Goal: Task Accomplishment & Management: Use online tool/utility

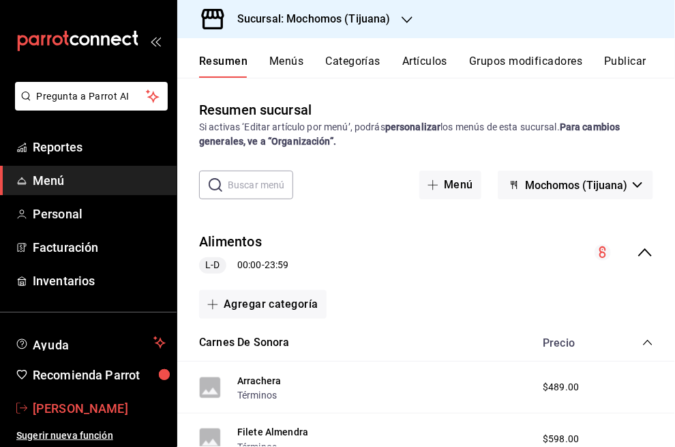
click at [72, 406] on span "[PERSON_NAME]" at bounding box center [99, 408] width 133 height 18
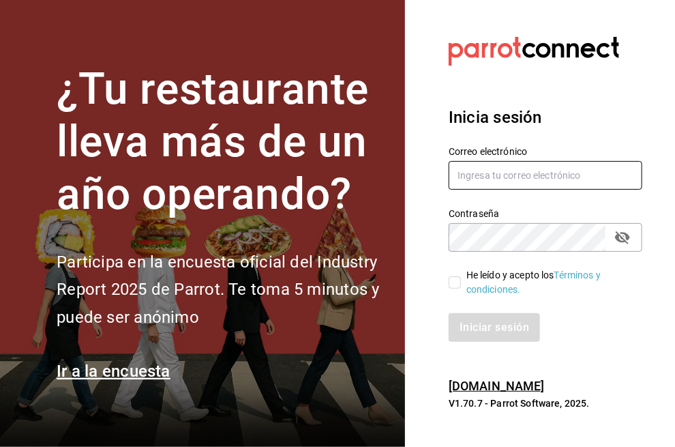
type input "efren.iglesias@grupocosteno.com"
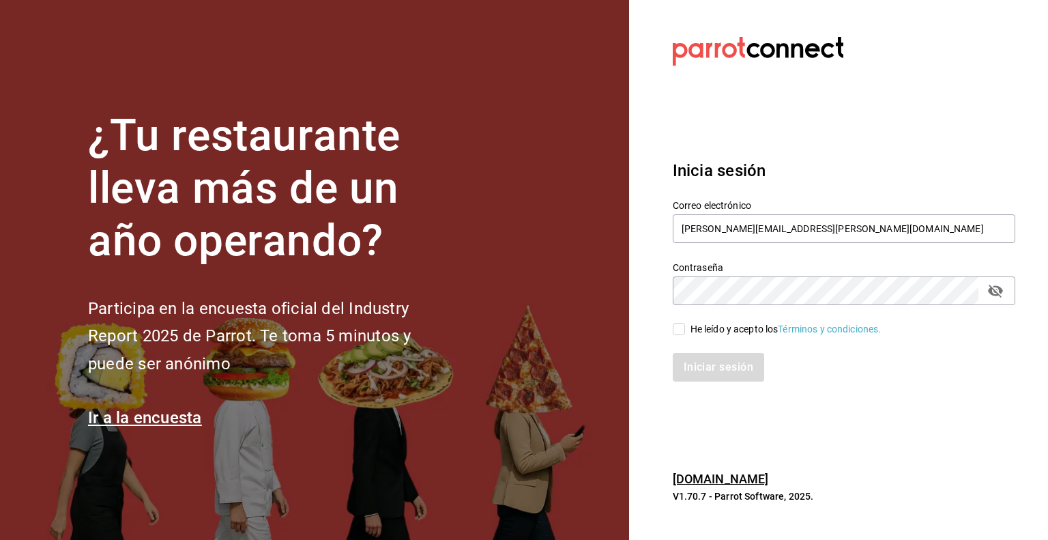
click at [675, 325] on input "He leído y acepto los Términos y condiciones." at bounding box center [679, 329] width 12 height 12
checkbox input "true"
click at [675, 363] on button "Iniciar sesión" at bounding box center [719, 367] width 93 height 29
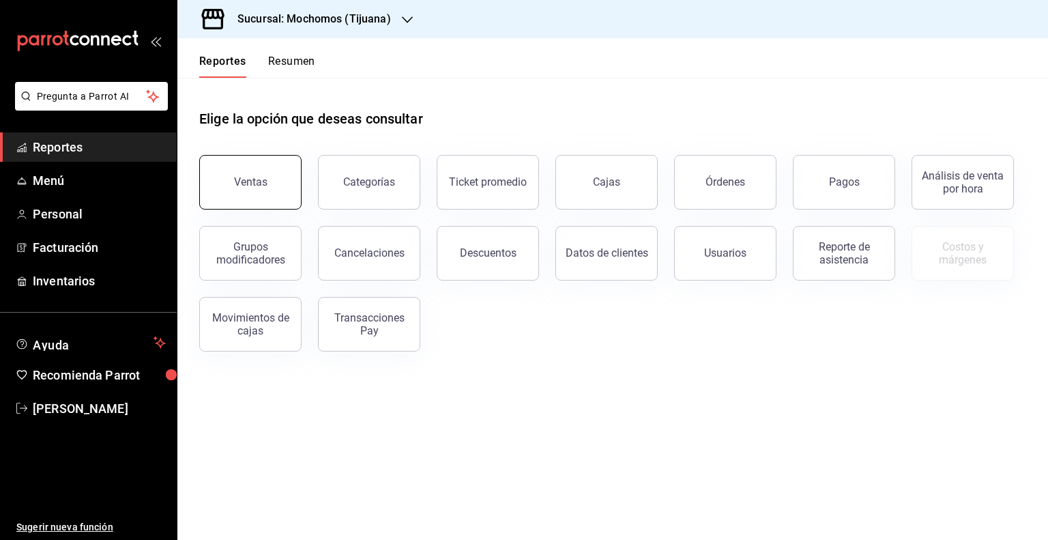
click at [257, 172] on button "Ventas" at bounding box center [250, 182] width 102 height 55
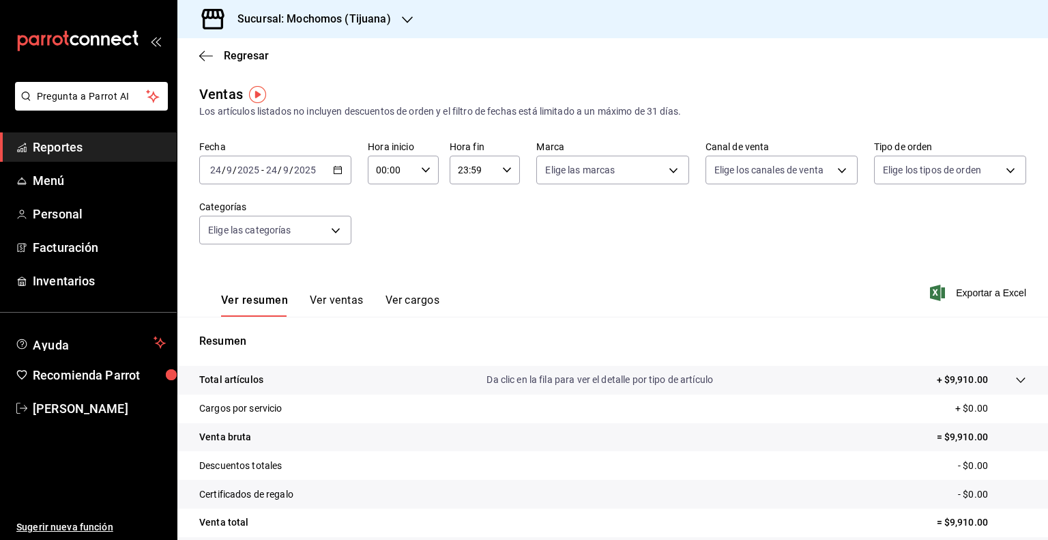
click at [337, 171] on icon "button" at bounding box center [338, 170] width 10 height 10
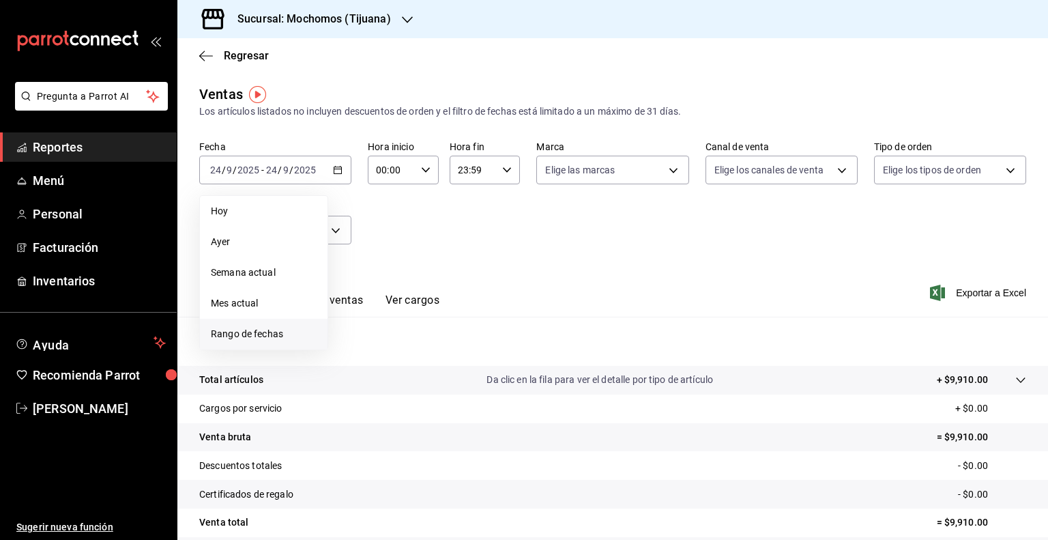
click at [237, 336] on span "Rango de fechas" at bounding box center [264, 334] width 106 height 14
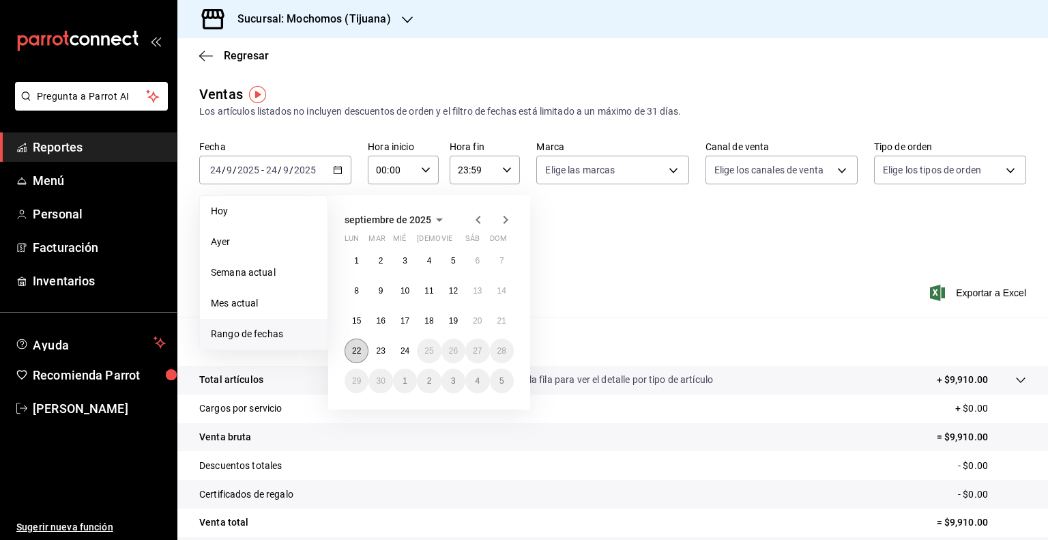
click at [360, 351] on abbr "22" at bounding box center [356, 351] width 9 height 10
click at [407, 350] on abbr "24" at bounding box center [404, 351] width 9 height 10
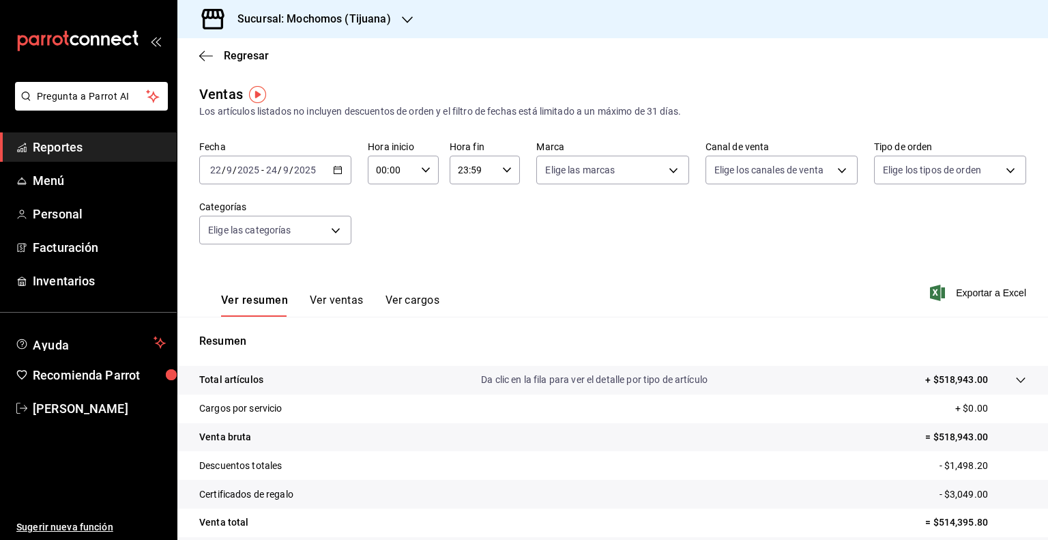
click at [421, 166] on icon "button" at bounding box center [426, 170] width 10 height 10
click at [385, 248] on span "05" at bounding box center [383, 243] width 13 height 11
type input "05:00"
click at [416, 201] on span "00" at bounding box center [417, 204] width 13 height 11
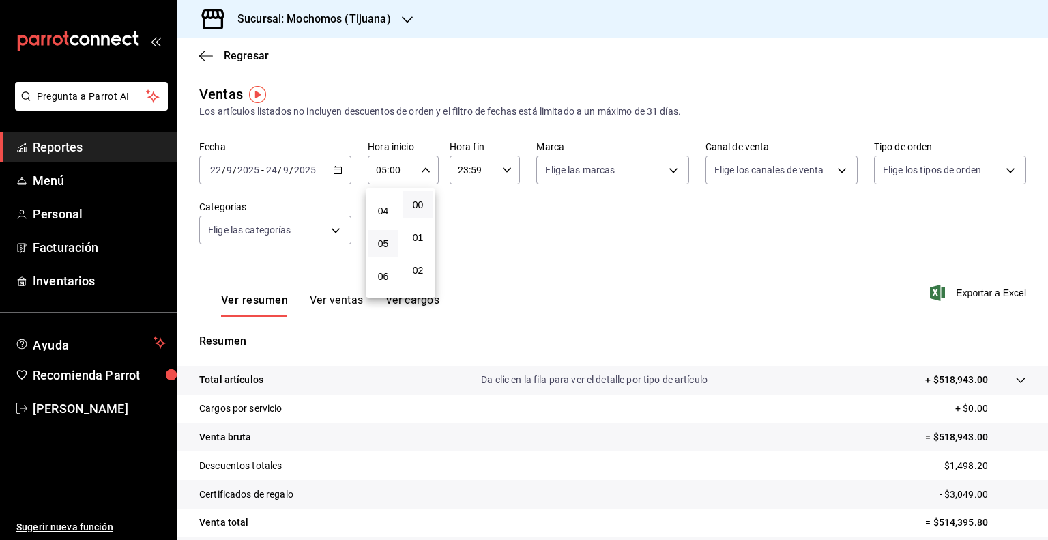
click at [501, 166] on div at bounding box center [524, 270] width 1048 height 540
click at [502, 166] on icon "button" at bounding box center [507, 170] width 10 height 10
click at [463, 266] on span "05" at bounding box center [463, 264] width 13 height 11
click at [495, 198] on button "00" at bounding box center [498, 204] width 29 height 27
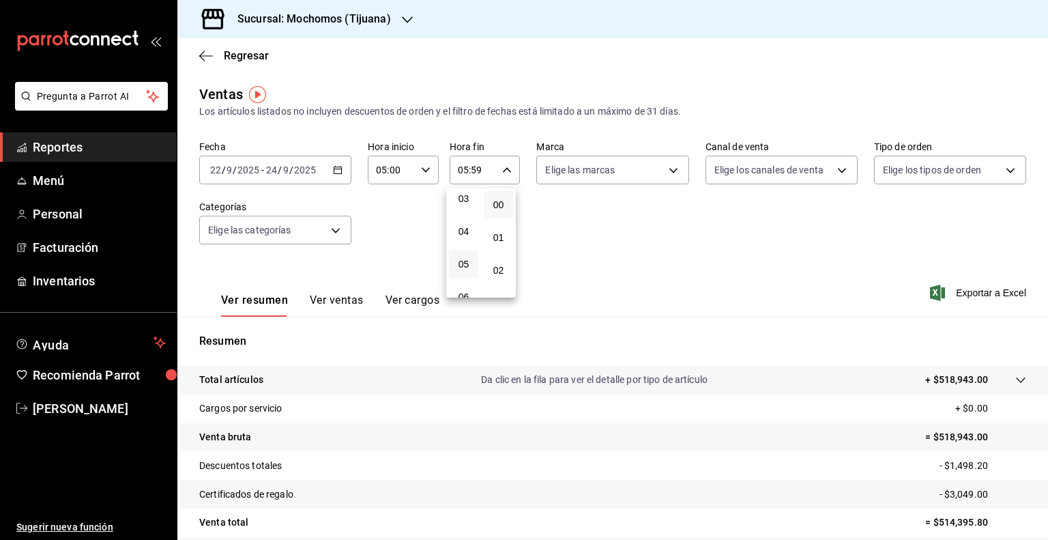
type input "05:00"
click at [665, 169] on div at bounding box center [524, 270] width 1048 height 540
click at [665, 169] on body "Pregunta a Parrot AI Reportes Menú Personal Facturación Inventarios Ayuda Recom…" at bounding box center [524, 270] width 1048 height 540
click at [547, 224] on input "checkbox" at bounding box center [547, 223] width 12 height 12
checkbox input "true"
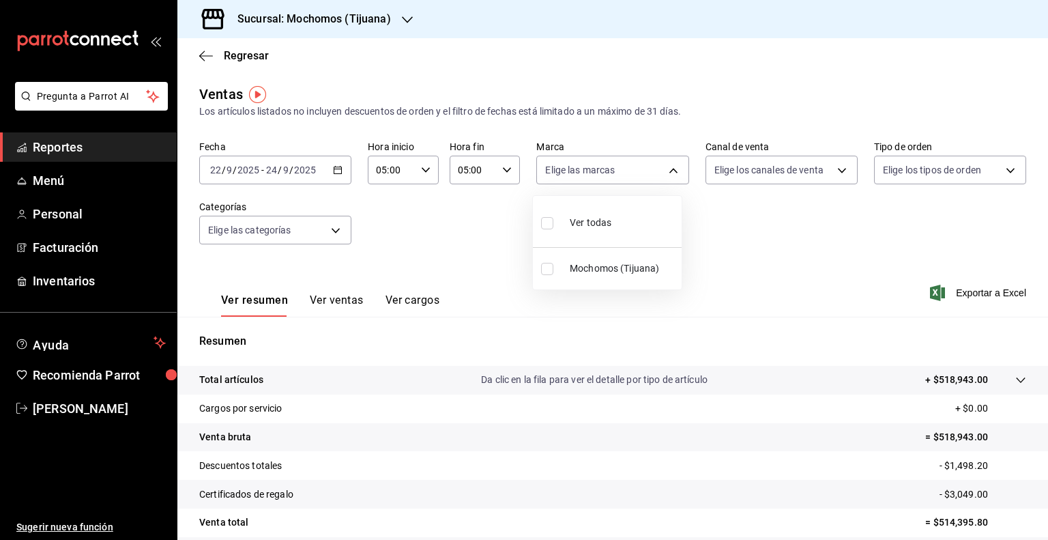
type input "c300ab0f-4e96-434a-ab79-9fec8b673c9f"
checkbox input "true"
click at [716, 212] on div at bounding box center [524, 270] width 1048 height 540
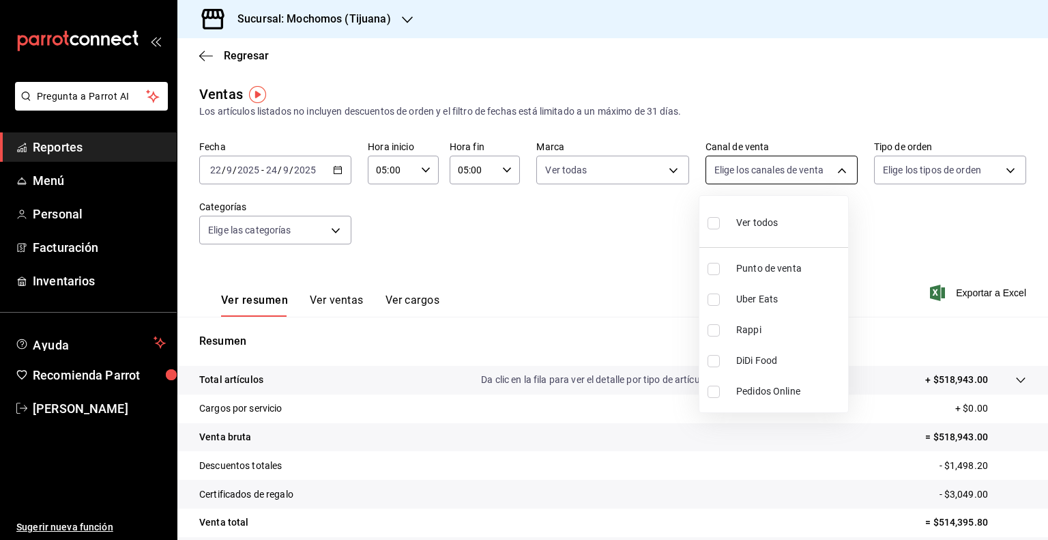
click at [836, 166] on body "Pregunta a Parrot AI Reportes Menú Personal Facturación Inventarios Ayuda Recom…" at bounding box center [524, 270] width 1048 height 540
click at [714, 223] on input "checkbox" at bounding box center [713, 223] width 12 height 12
checkbox input "true"
type input "PARROT,UBER_EATS,RAPPI,DIDI_FOOD,ONLINE"
checkbox input "true"
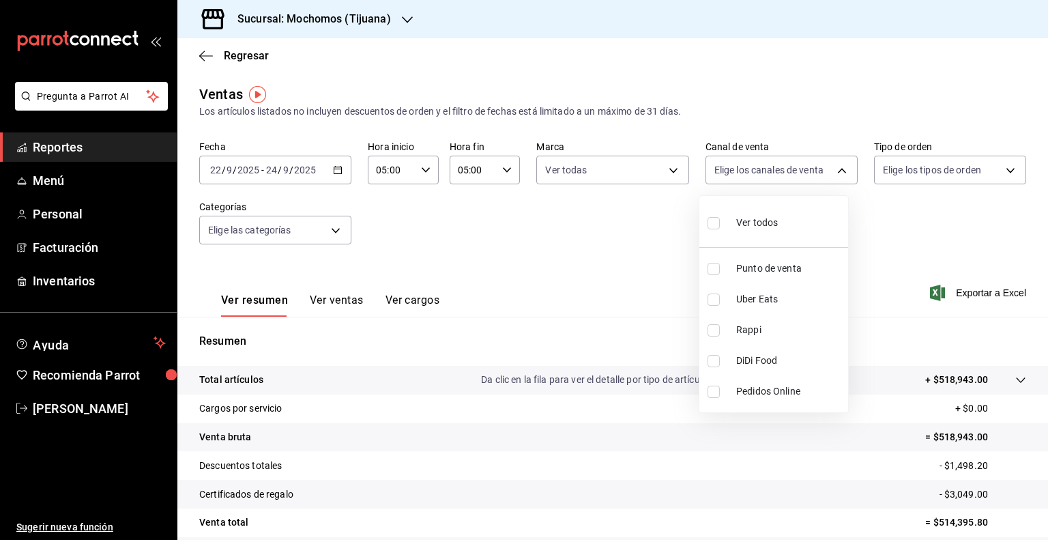
checkbox input "true"
click at [888, 218] on div at bounding box center [524, 270] width 1048 height 540
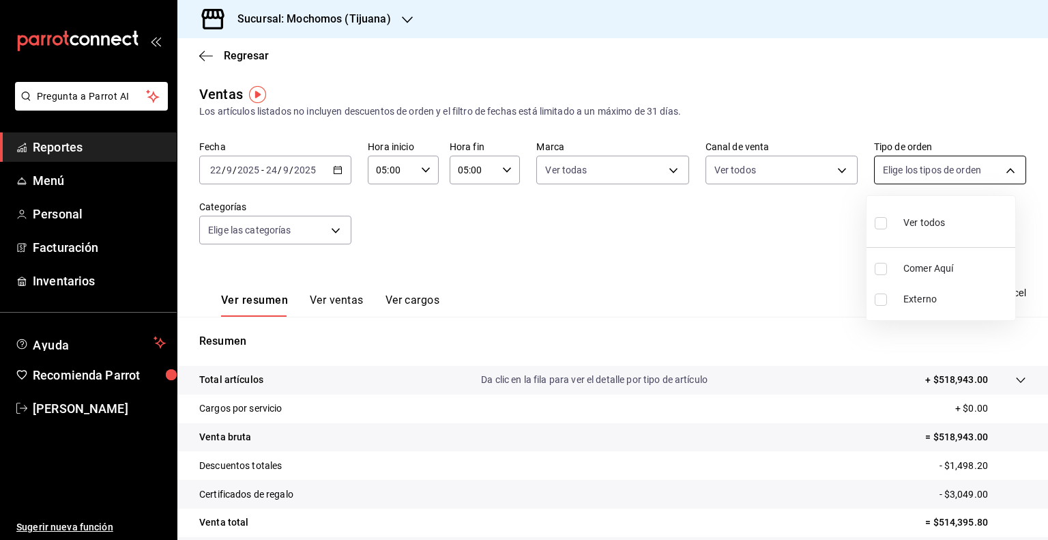
click at [1002, 169] on body "Pregunta a Parrot AI Reportes Menú Personal Facturación Inventarios Ayuda Recom…" at bounding box center [524, 270] width 1048 height 540
click at [877, 223] on input "checkbox" at bounding box center [881, 223] width 12 height 12
checkbox input "true"
type input "59fdec9d-7e45-44f1-b527-5416629fe4e9,EXTERNAL"
checkbox input "true"
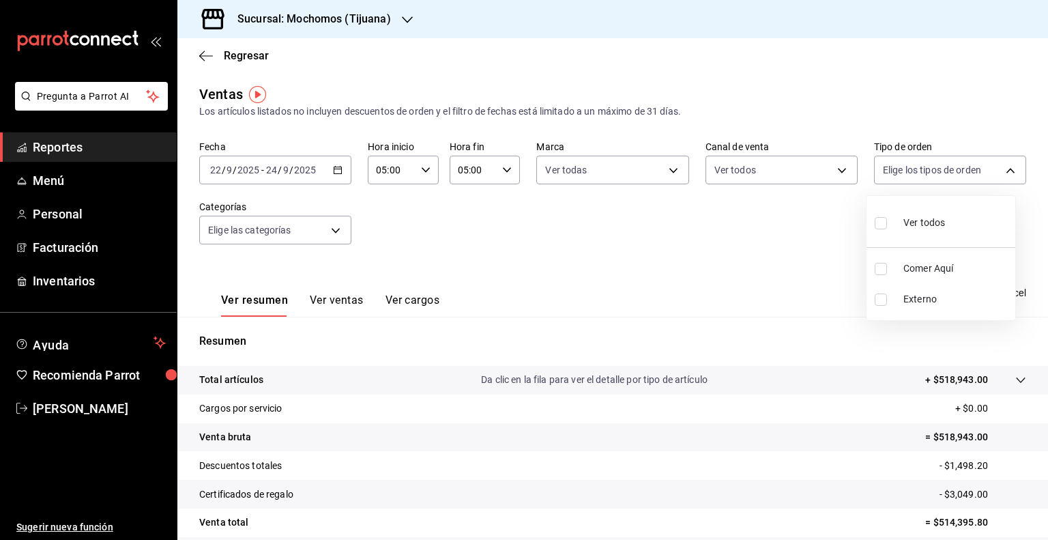
checkbox input "true"
click at [832, 243] on div at bounding box center [524, 270] width 1048 height 540
click at [995, 288] on span "Exportar a Excel" at bounding box center [979, 293] width 93 height 16
